Goal: Task Accomplishment & Management: Manage account settings

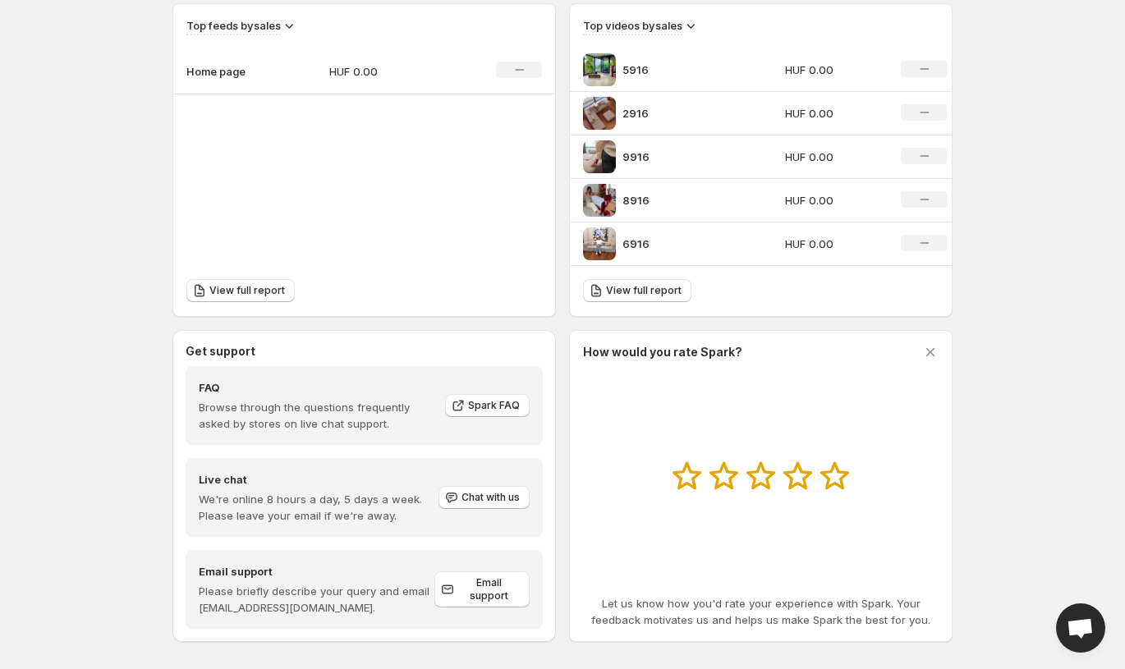
scroll to position [680, 0]
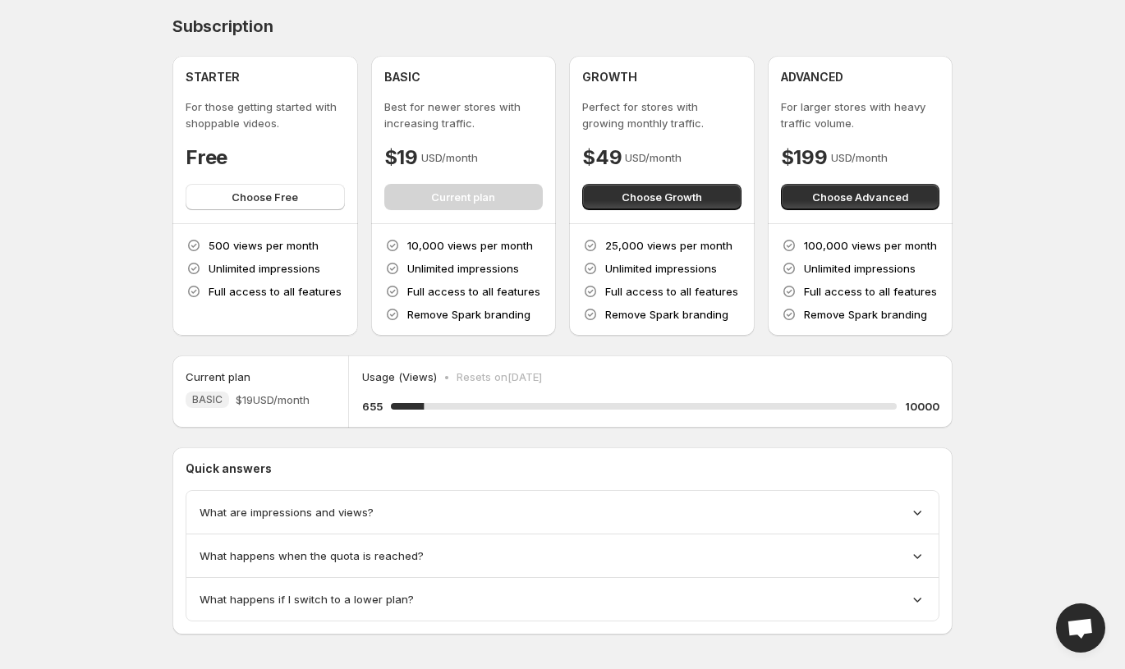
scroll to position [13, 0]
